Goal: Check status

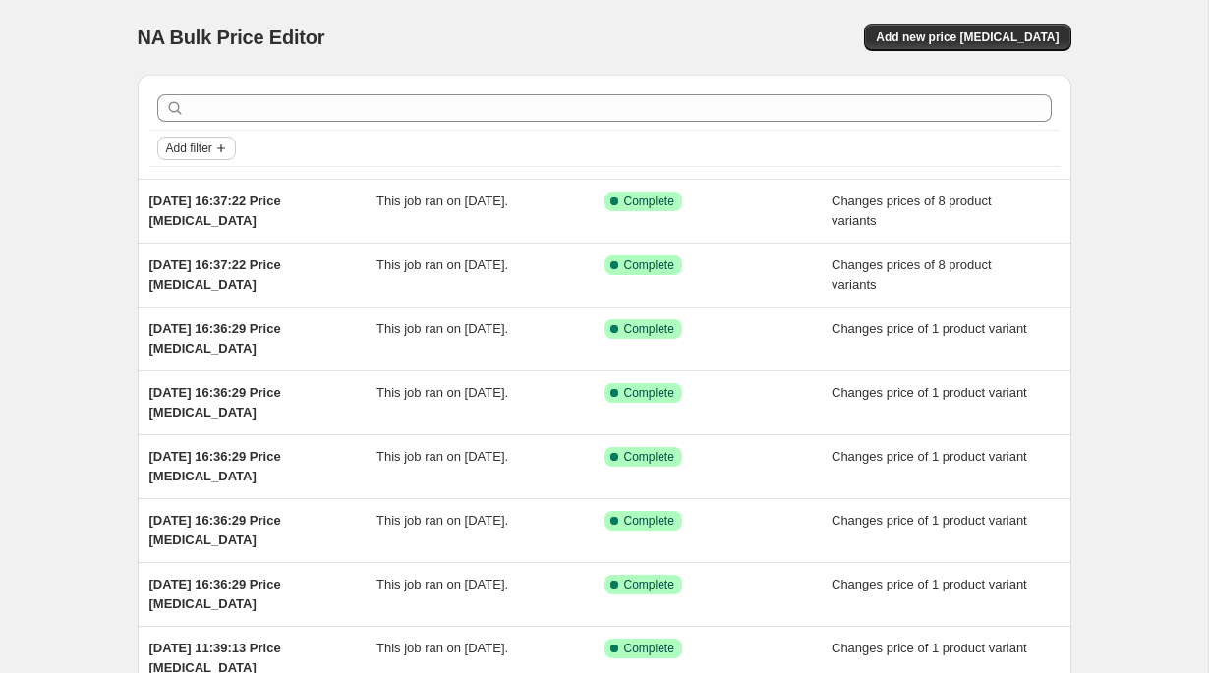
click at [203, 147] on span "Add filter" at bounding box center [189, 149] width 46 height 16
click at [108, 163] on div "NA Bulk Price Editor. This page is ready NA Bulk Price Editor Add new price cha…" at bounding box center [604, 506] width 1208 height 1012
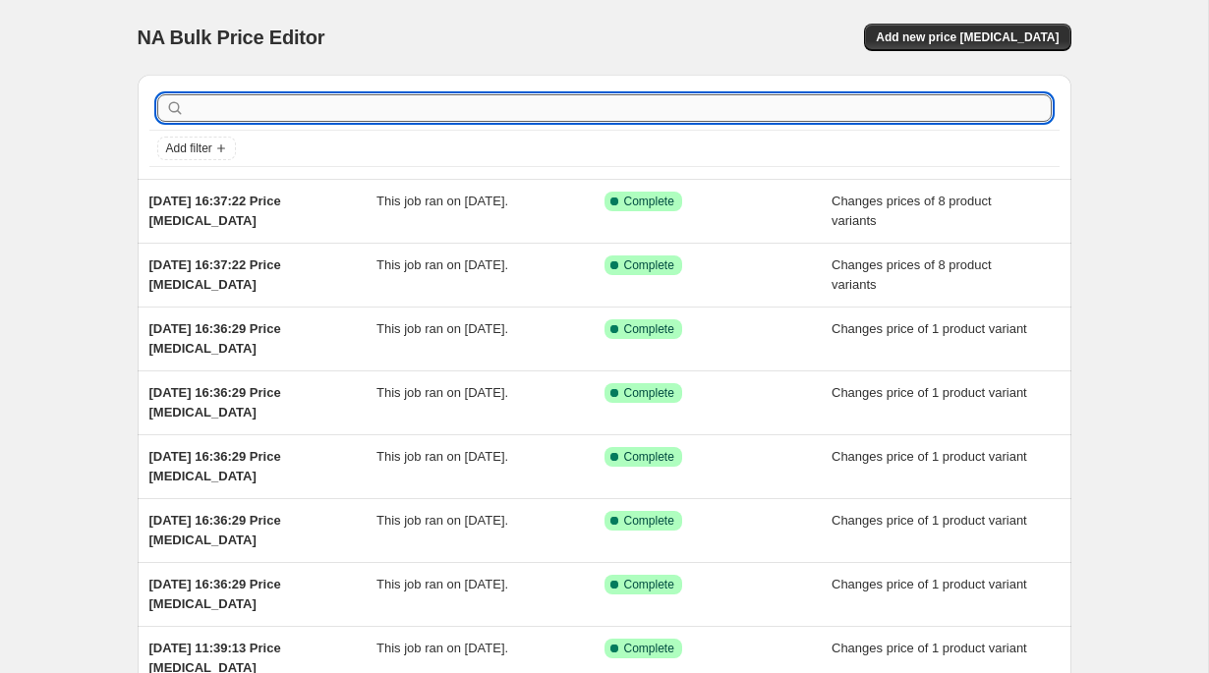
click at [259, 111] on input "text" at bounding box center [620, 108] width 863 height 28
type input "Ch"
click at [232, 103] on input "Ch" at bounding box center [602, 108] width 827 height 28
type input "C"
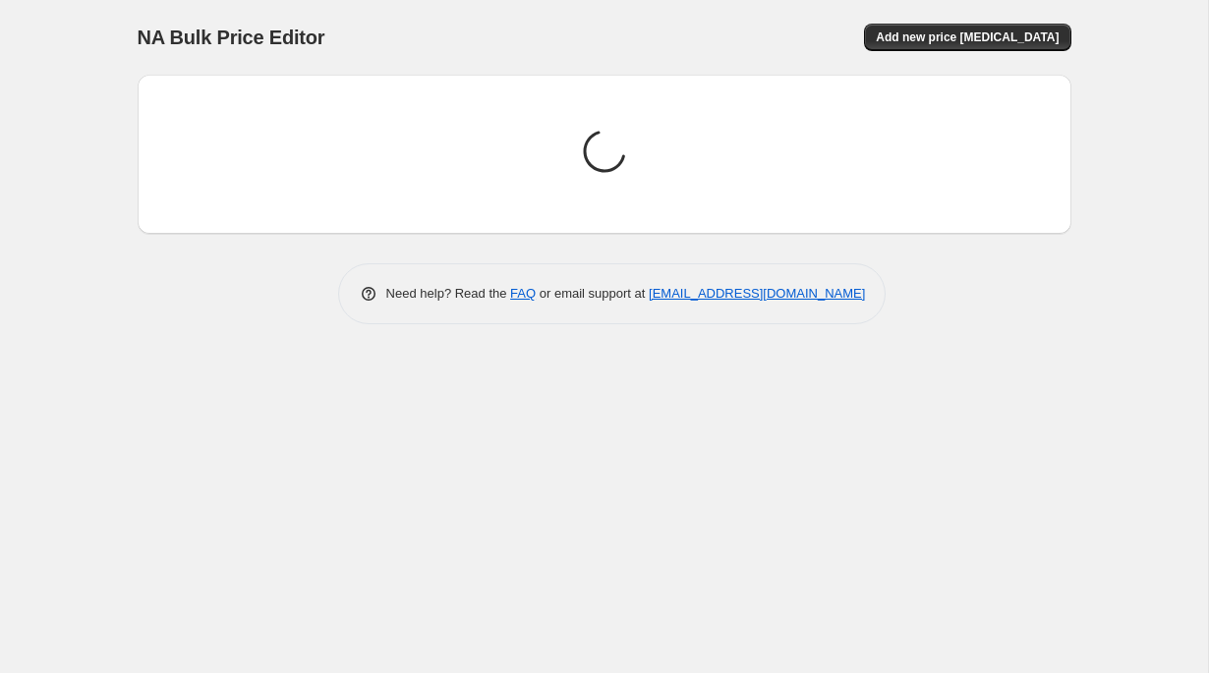
click at [44, 106] on div "NA Bulk Price Editor. This page is ready NA Bulk Price Editor Add new price cha…" at bounding box center [604, 336] width 1208 height 673
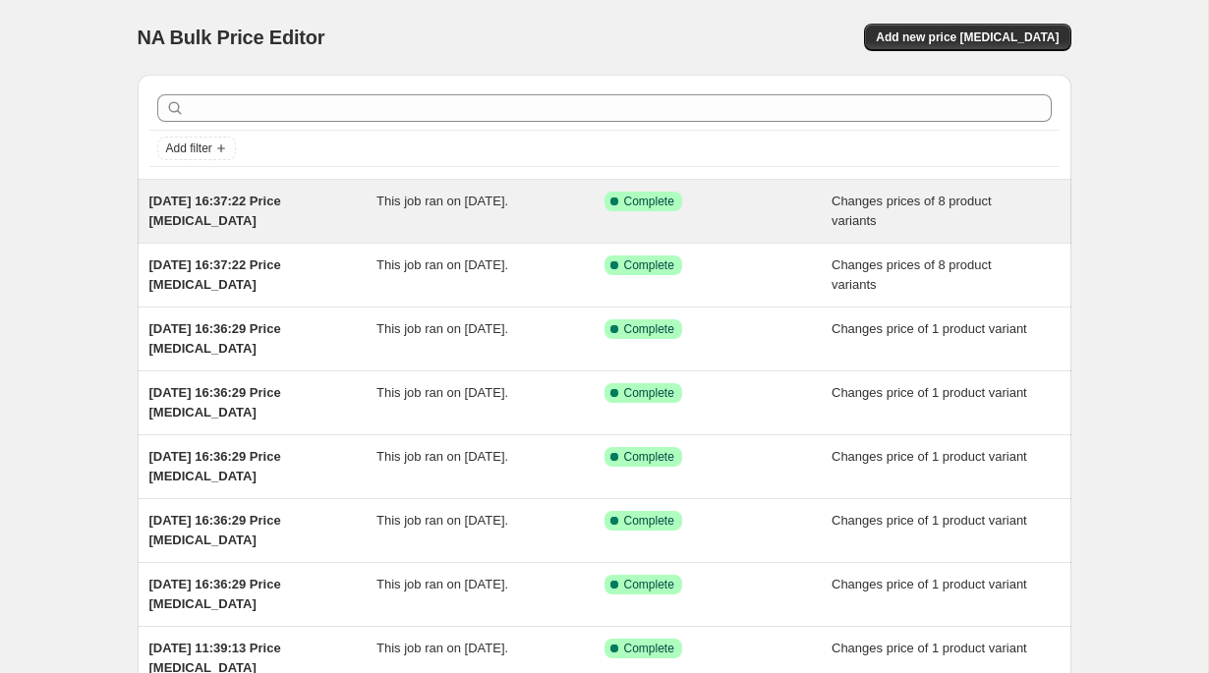
click at [530, 213] on div "This job ran on 20 August 2025." at bounding box center [490, 211] width 228 height 39
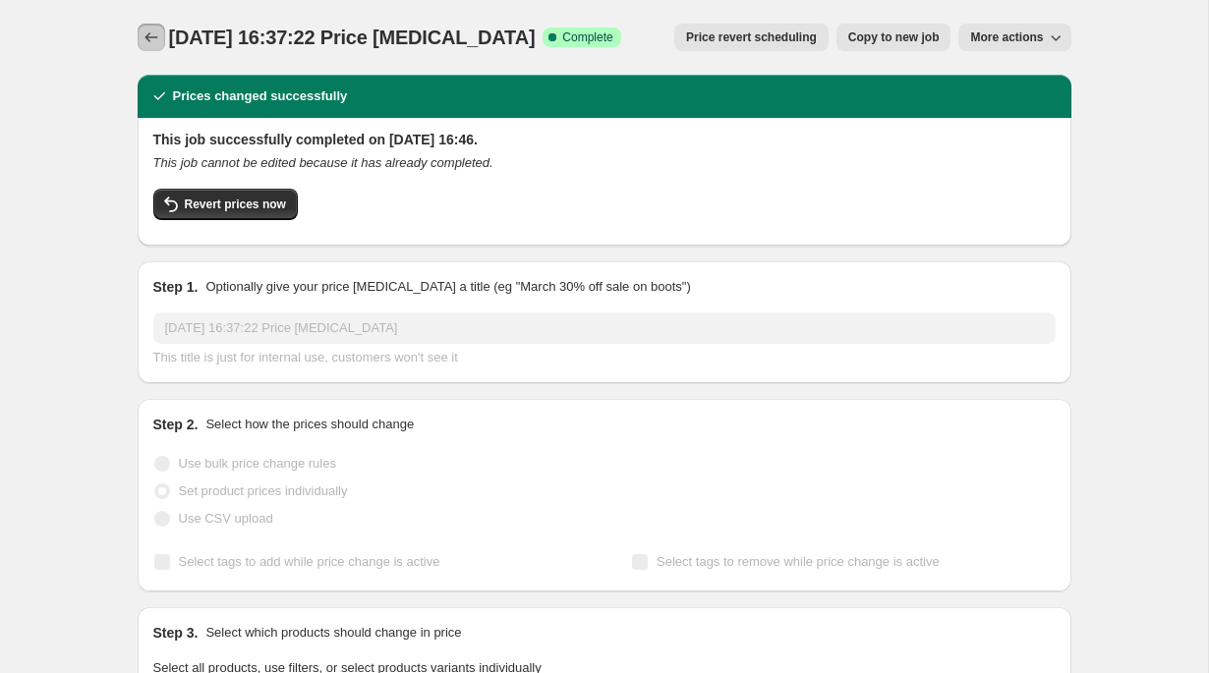
click at [154, 48] on button "Price change jobs" at bounding box center [152, 38] width 28 height 28
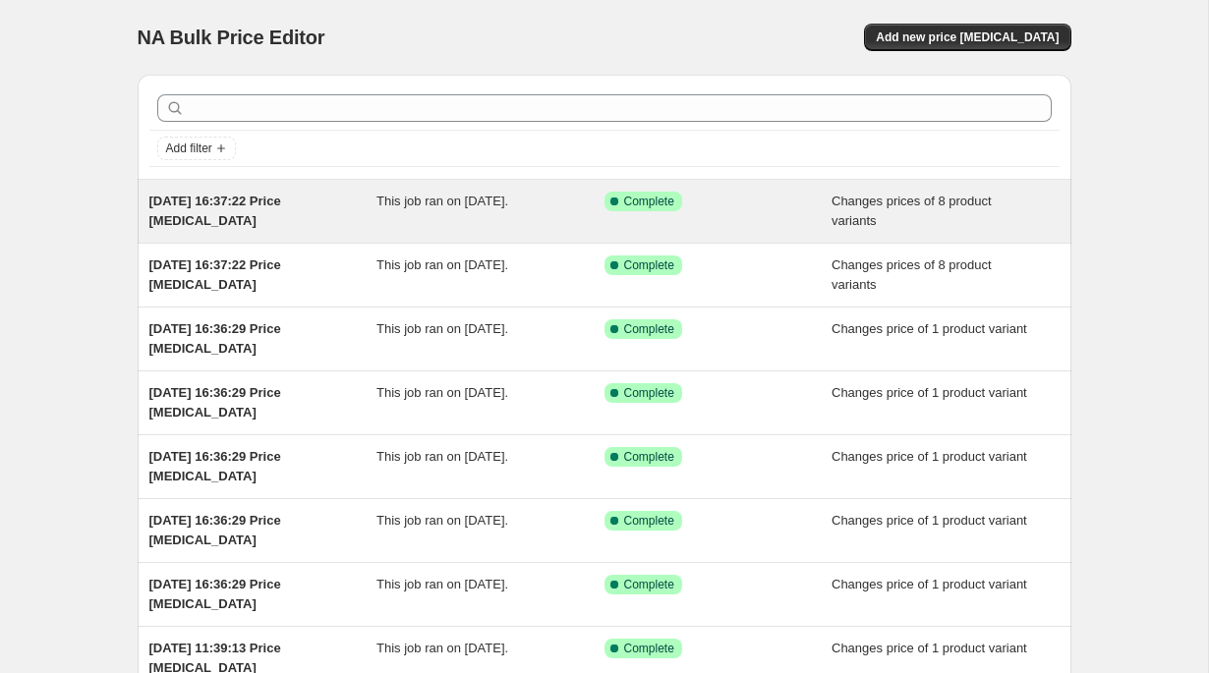
click at [540, 209] on div "This job ran on 20 August 2025." at bounding box center [490, 211] width 228 height 39
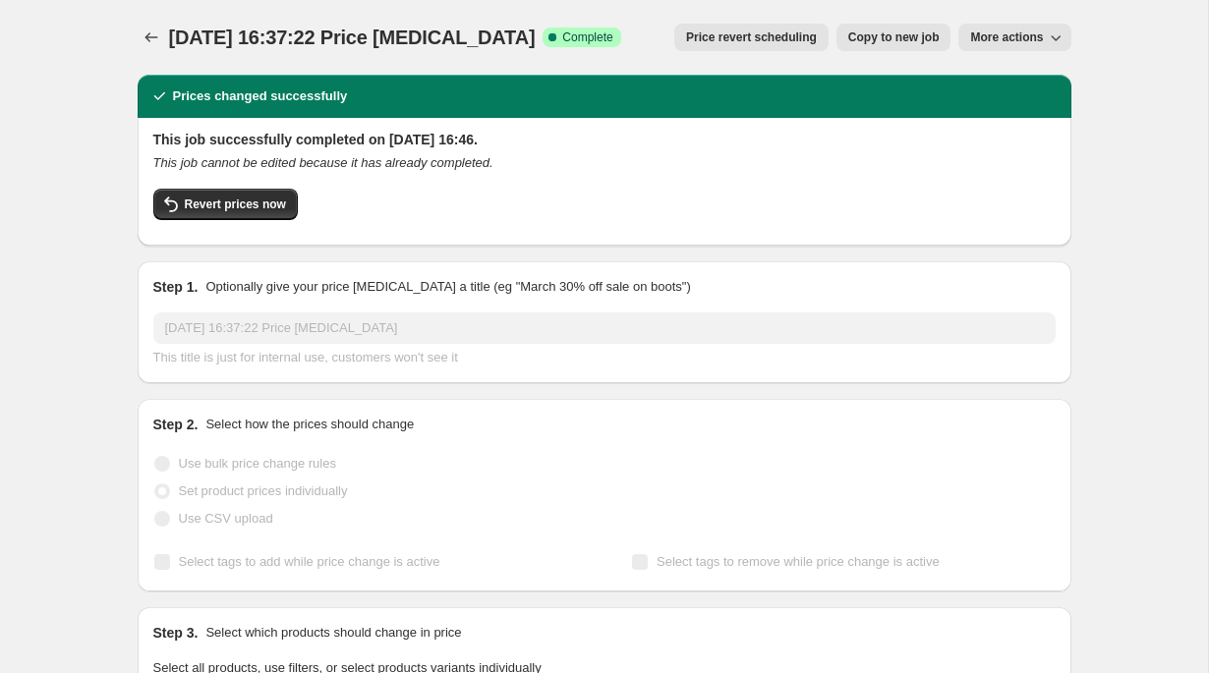
click at [1039, 36] on span "More actions" at bounding box center [1006, 37] width 73 height 16
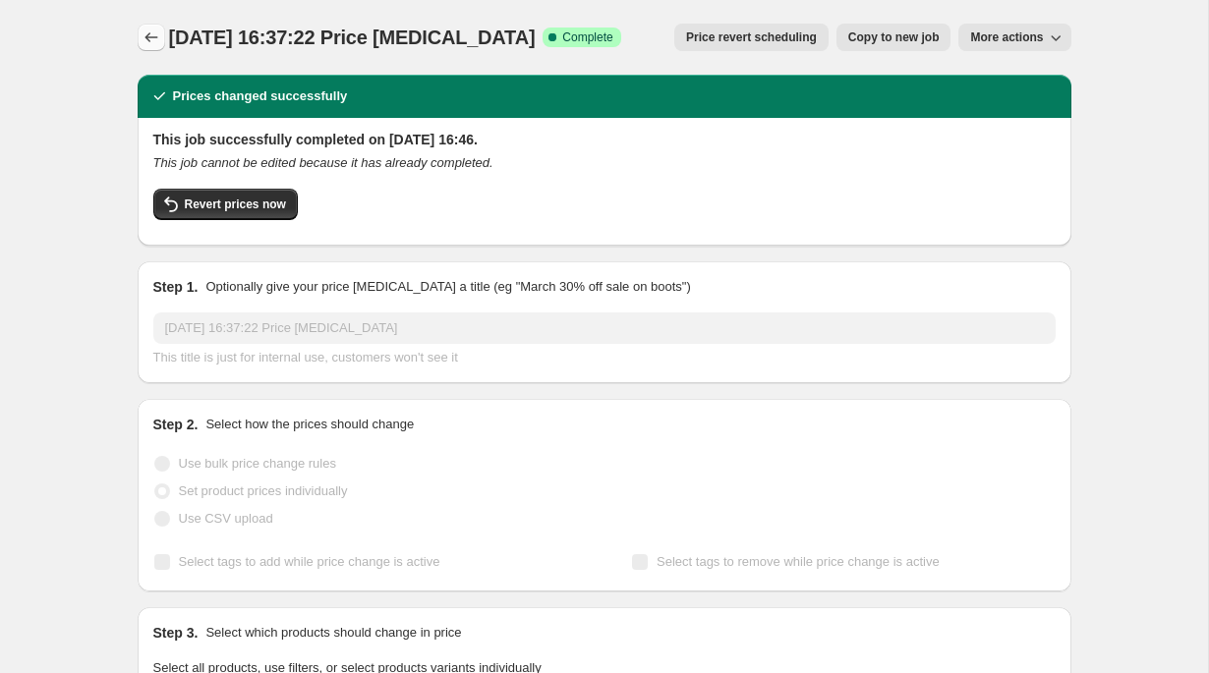
click at [152, 29] on icon "Price change jobs" at bounding box center [151, 38] width 20 height 20
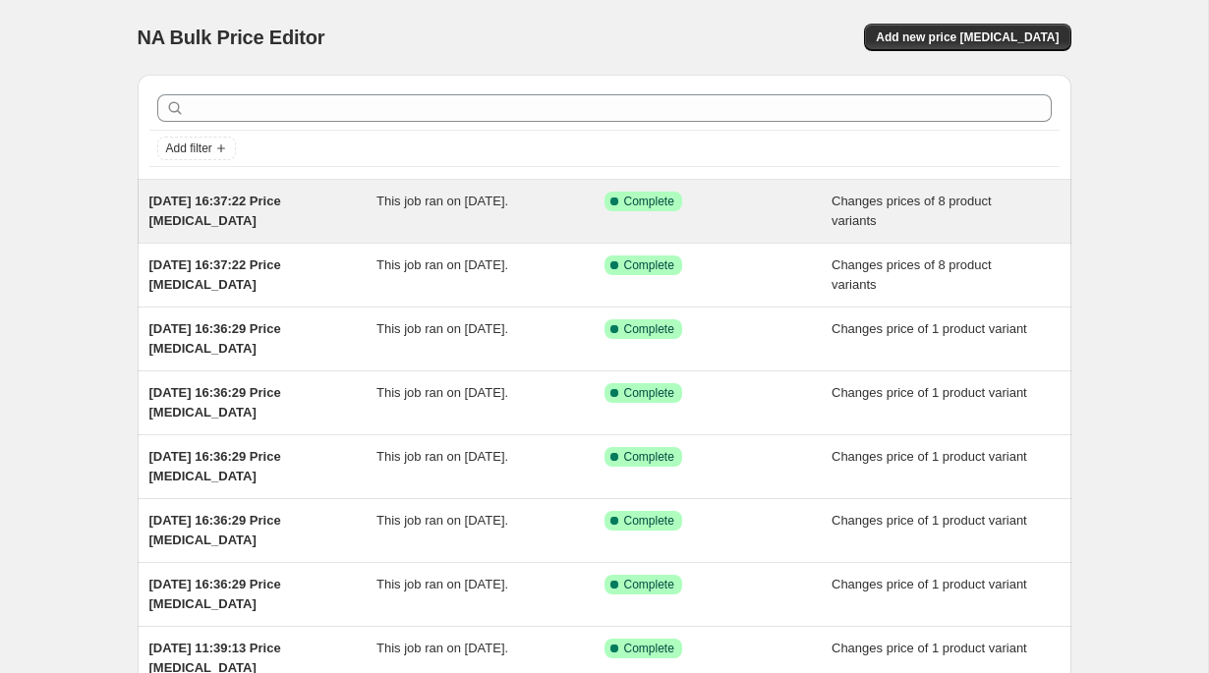
click at [373, 211] on div "20 Aug 2025, 16:37:22 Price change job" at bounding box center [263, 211] width 228 height 39
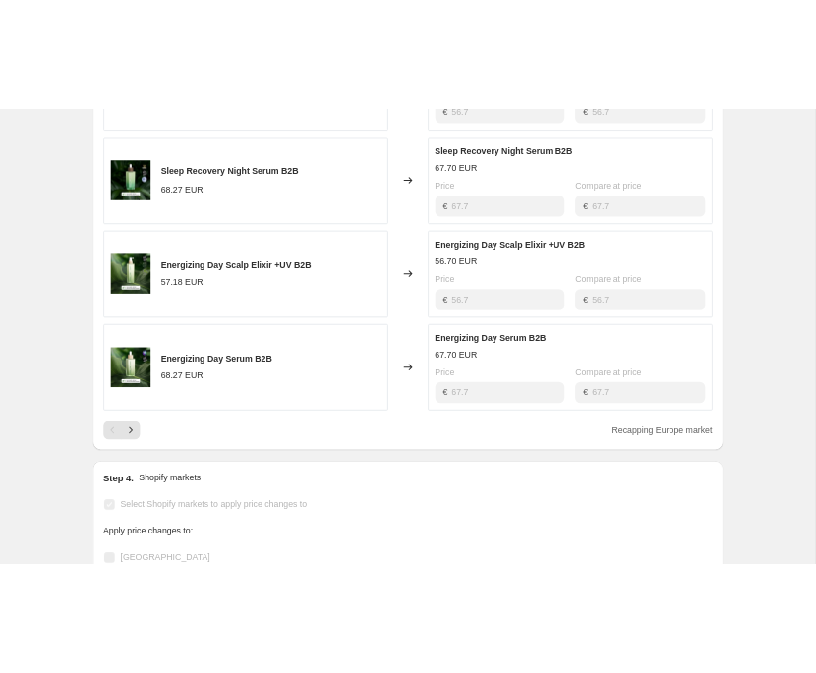
scroll to position [1074, 0]
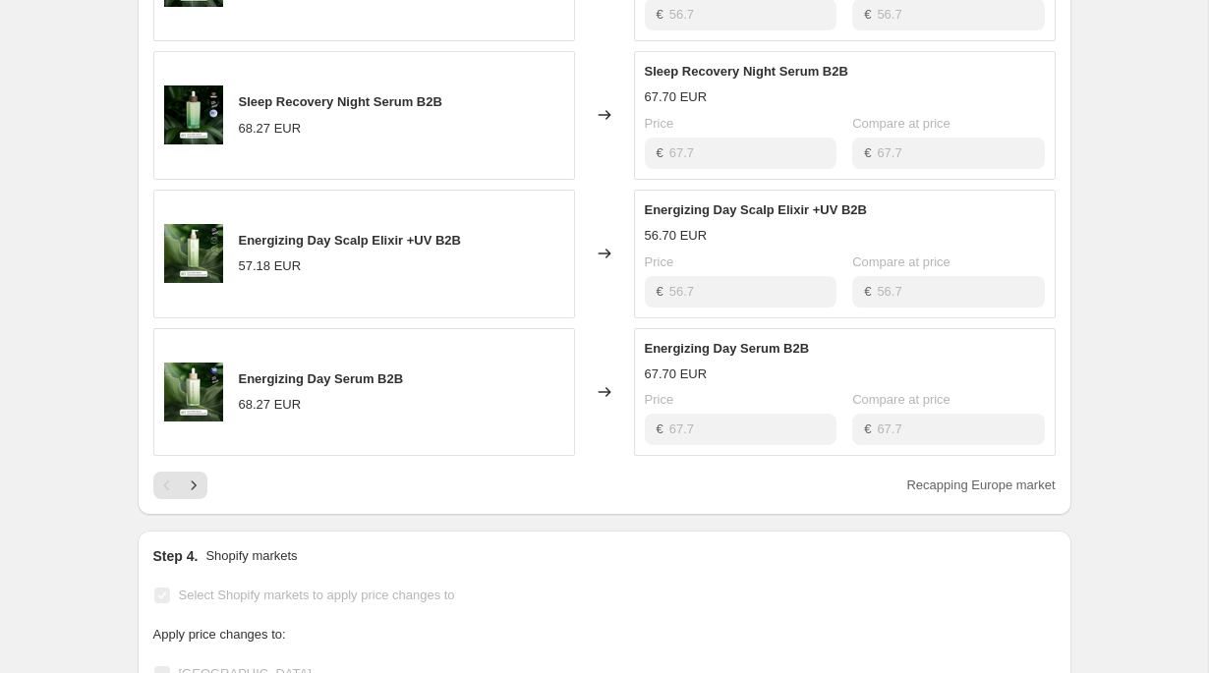
click at [127, 217] on div "Prices changed successfully This job successfully completed on 20 August 2025 a…" at bounding box center [596, 84] width 949 height 2198
